Goal: Task Accomplishment & Management: Use online tool/utility

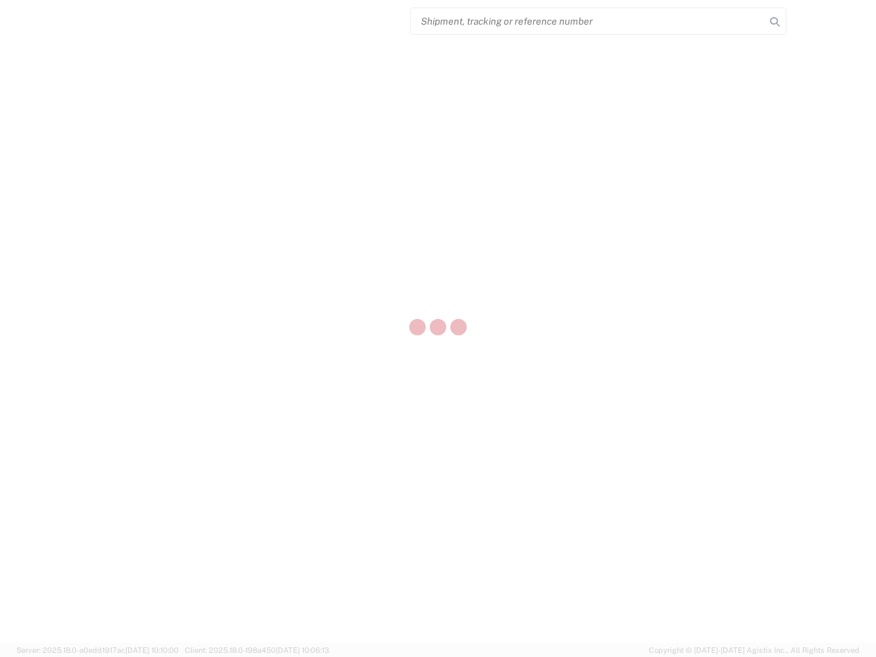
select select "US"
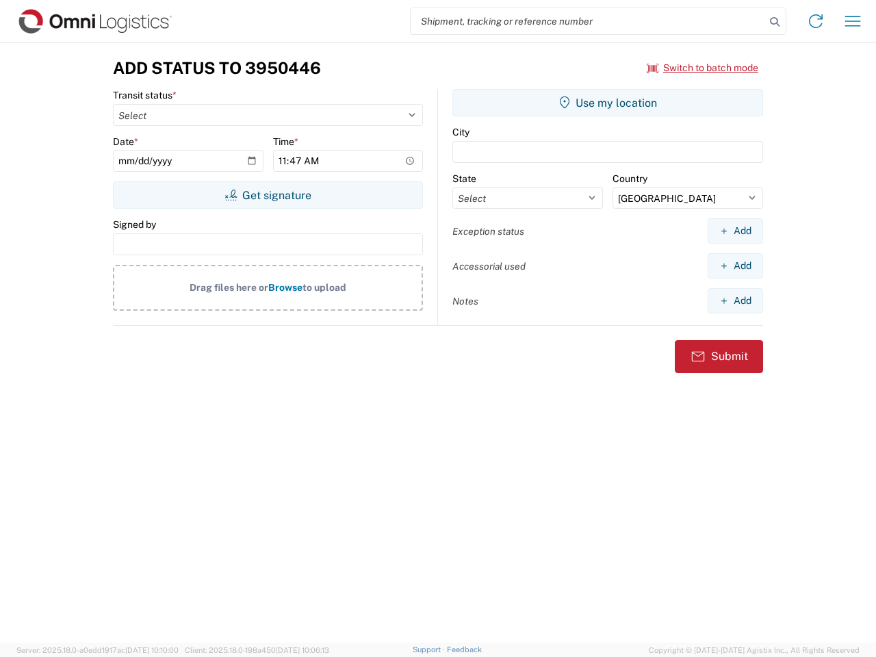
click at [588, 21] on input "search" at bounding box center [588, 21] width 354 height 26
click at [775, 22] on icon at bounding box center [774, 21] width 19 height 19
click at [816, 21] on icon at bounding box center [816, 21] width 22 height 22
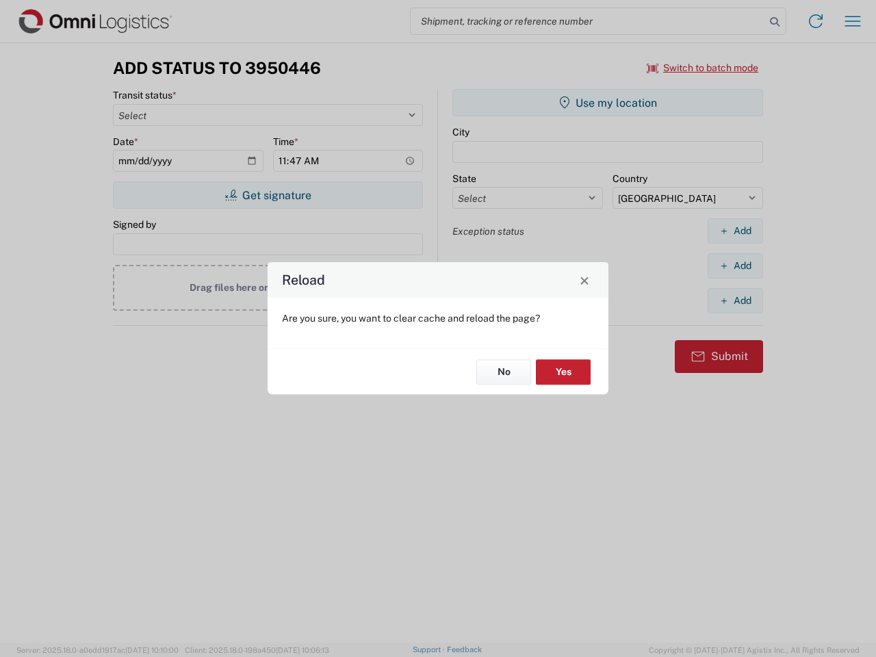
click at [703, 68] on div "Reload Are you sure, you want to clear cache and reload the page? No Yes" at bounding box center [438, 328] width 876 height 657
click at [268, 195] on div "Reload Are you sure, you want to clear cache and reload the page? No Yes" at bounding box center [438, 328] width 876 height 657
click at [608, 103] on div "Reload Are you sure, you want to clear cache and reload the page? No Yes" at bounding box center [438, 328] width 876 height 657
click at [735, 231] on div "Reload Are you sure, you want to clear cache and reload the page? No Yes" at bounding box center [438, 328] width 876 height 657
click at [735, 266] on div "Reload Are you sure, you want to clear cache and reload the page? No Yes" at bounding box center [438, 328] width 876 height 657
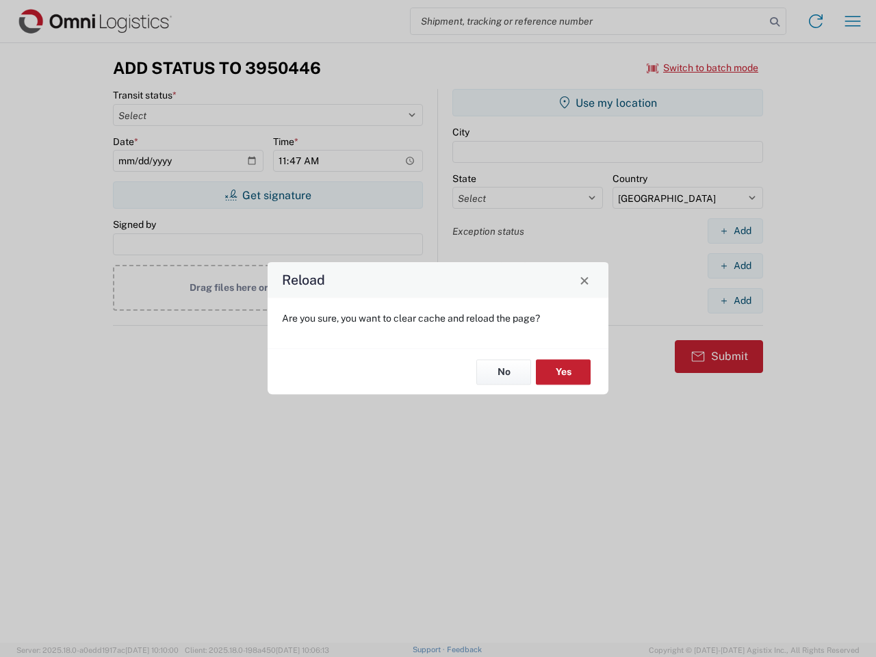
click at [735, 300] on div "Reload Are you sure, you want to clear cache and reload the page? No Yes" at bounding box center [438, 328] width 876 height 657
